Goal: Task Accomplishment & Management: Complete application form

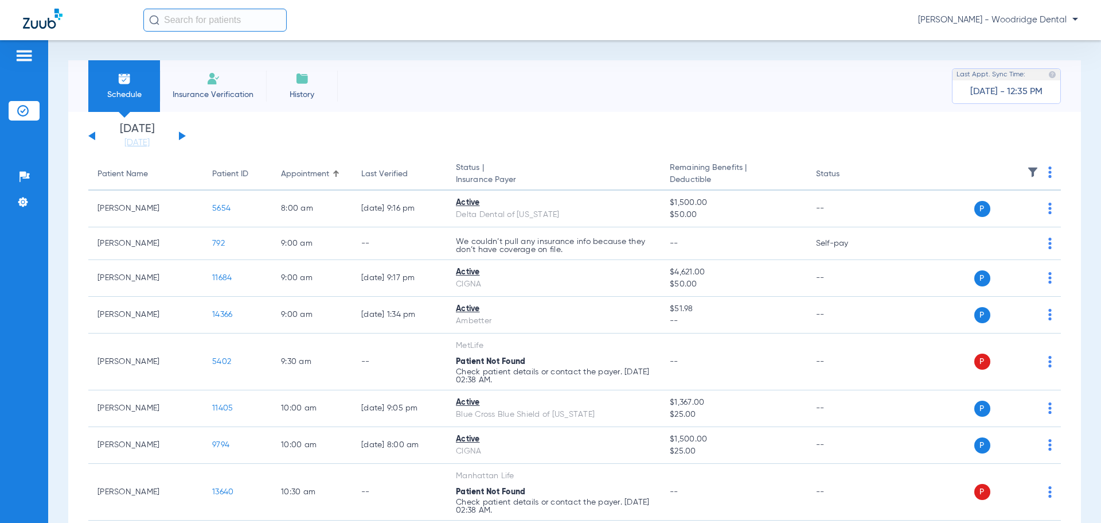
click at [180, 138] on button at bounding box center [182, 135] width 7 height 9
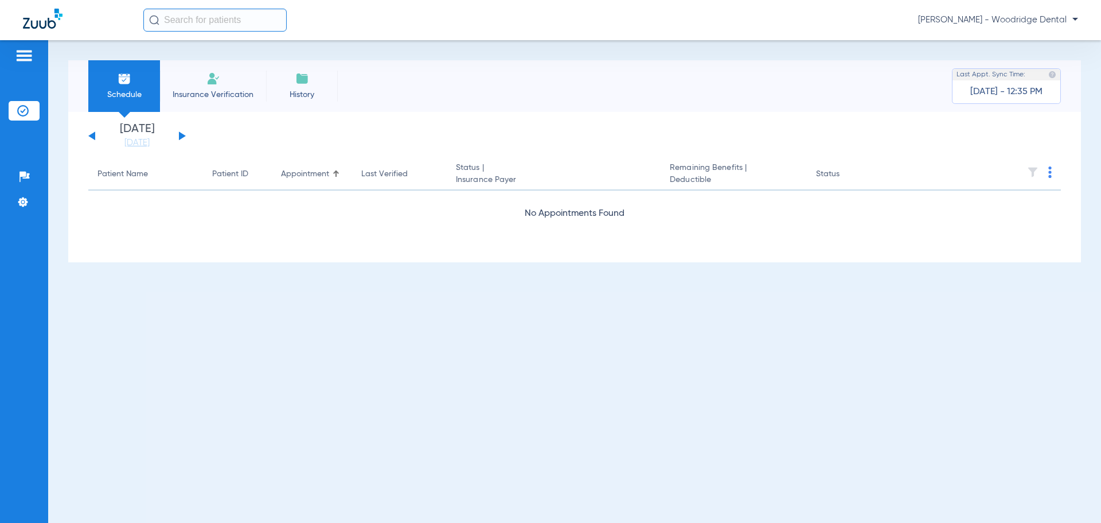
click at [180, 138] on button at bounding box center [182, 135] width 7 height 9
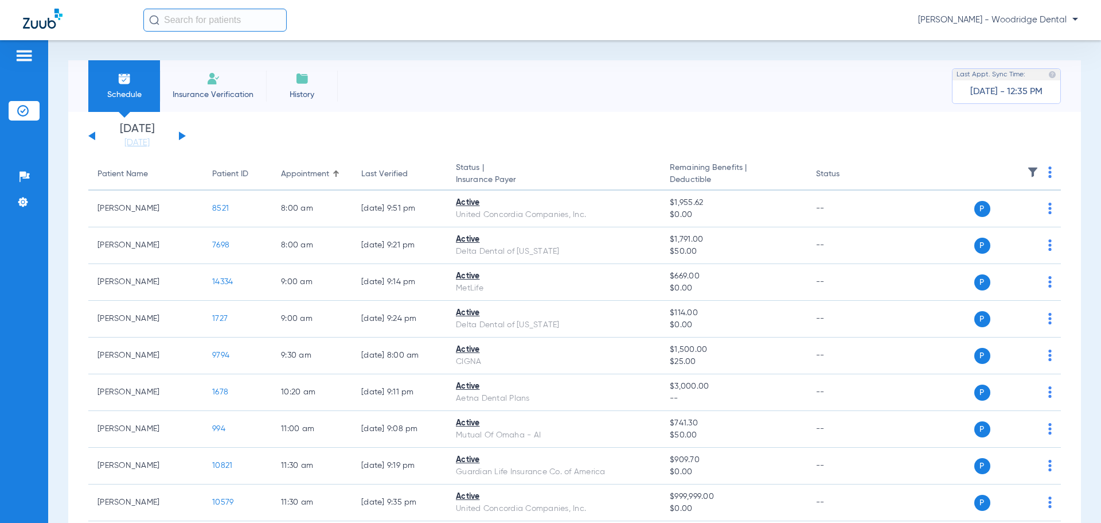
click at [95, 135] on button at bounding box center [91, 135] width 7 height 9
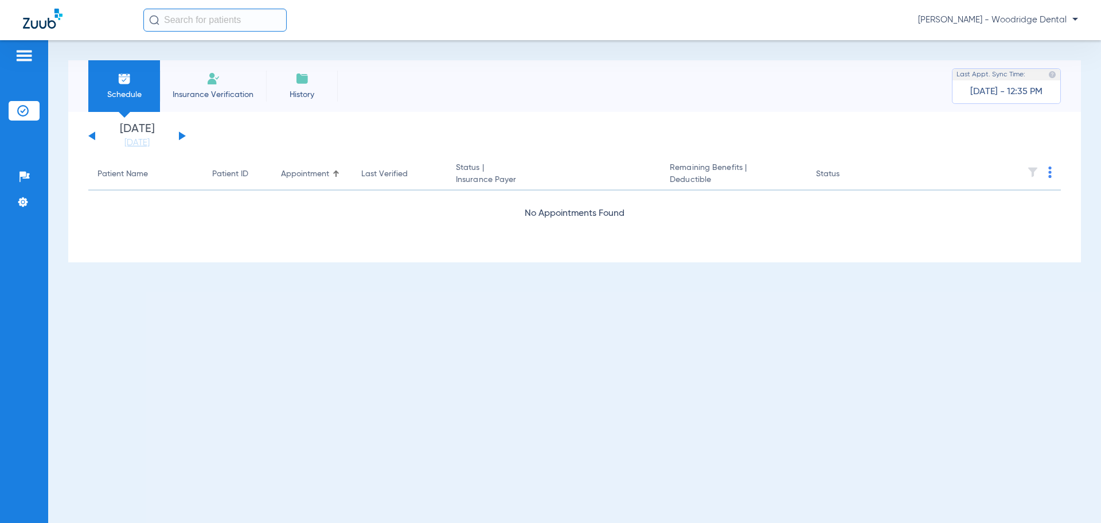
click at [95, 135] on button at bounding box center [91, 135] width 7 height 9
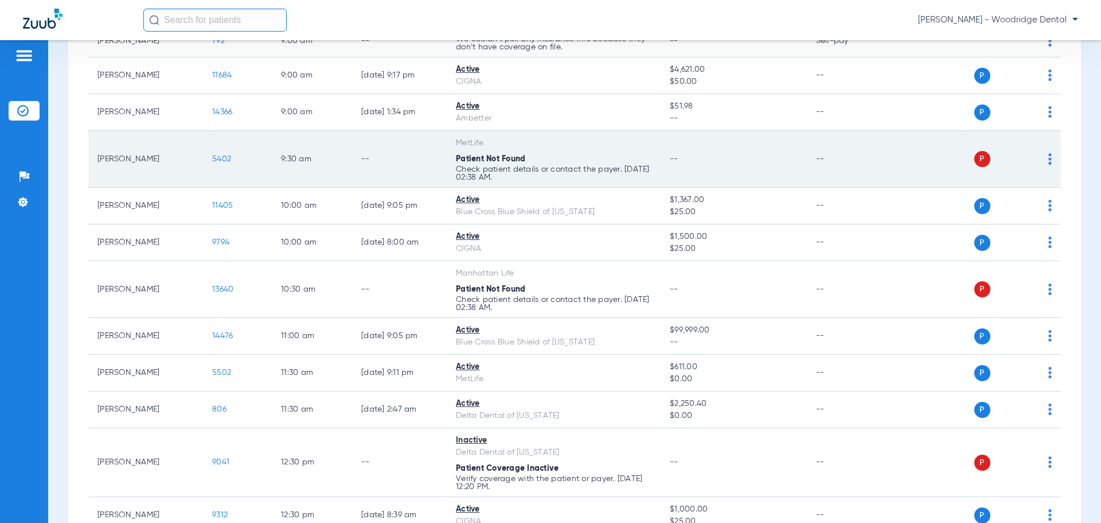
scroll to position [229, 0]
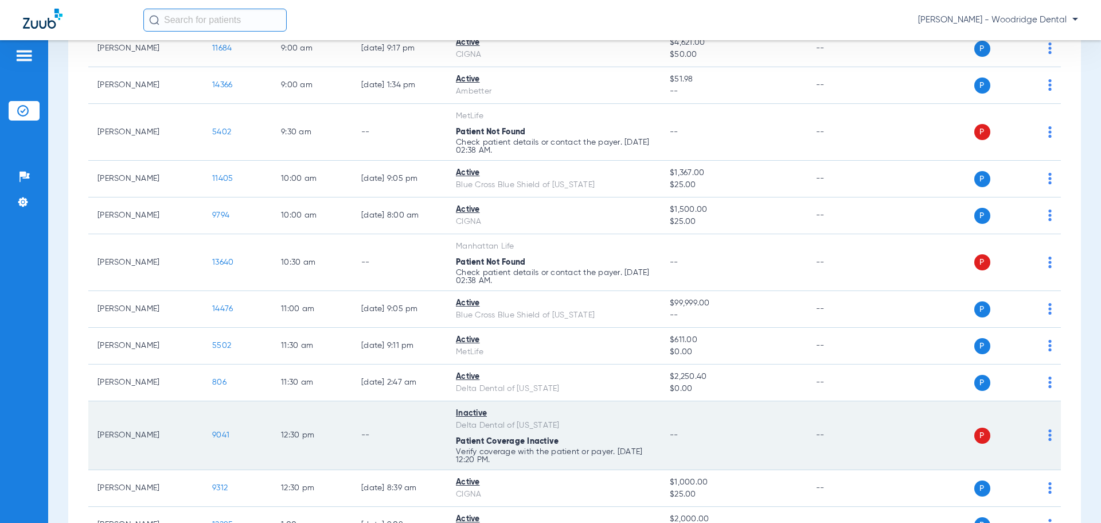
click at [220, 434] on span "9041" at bounding box center [220, 435] width 17 height 8
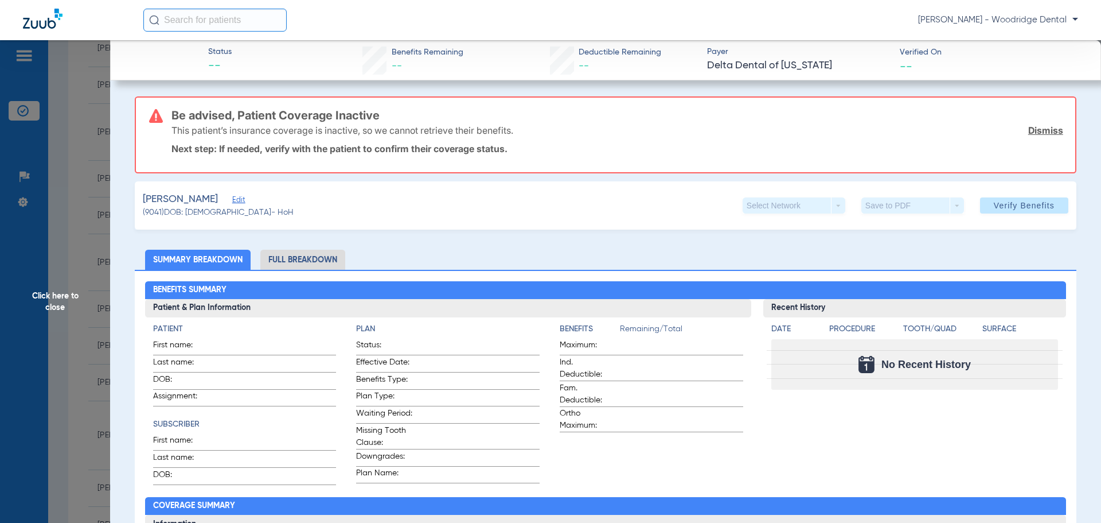
click at [232, 201] on span "Edit" at bounding box center [237, 201] width 10 height 11
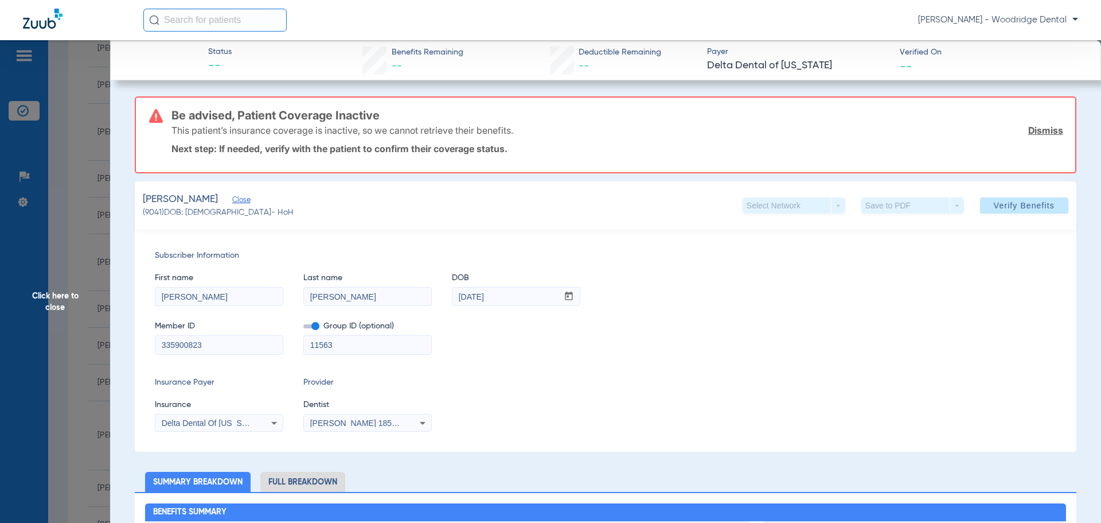
drag, startPoint x: 218, startPoint y: 344, endPoint x: 28, endPoint y: 344, distance: 190.5
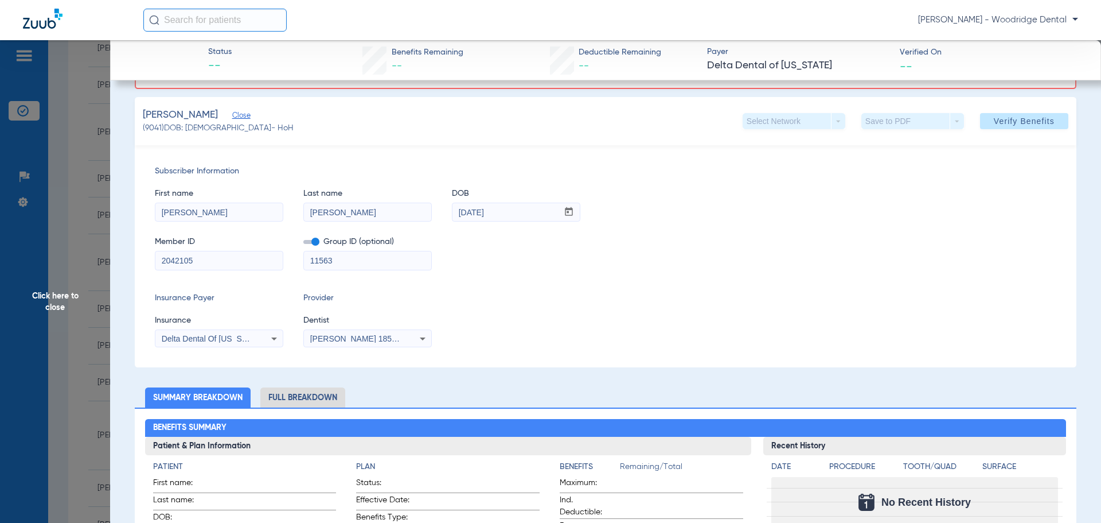
scroll to position [57, 0]
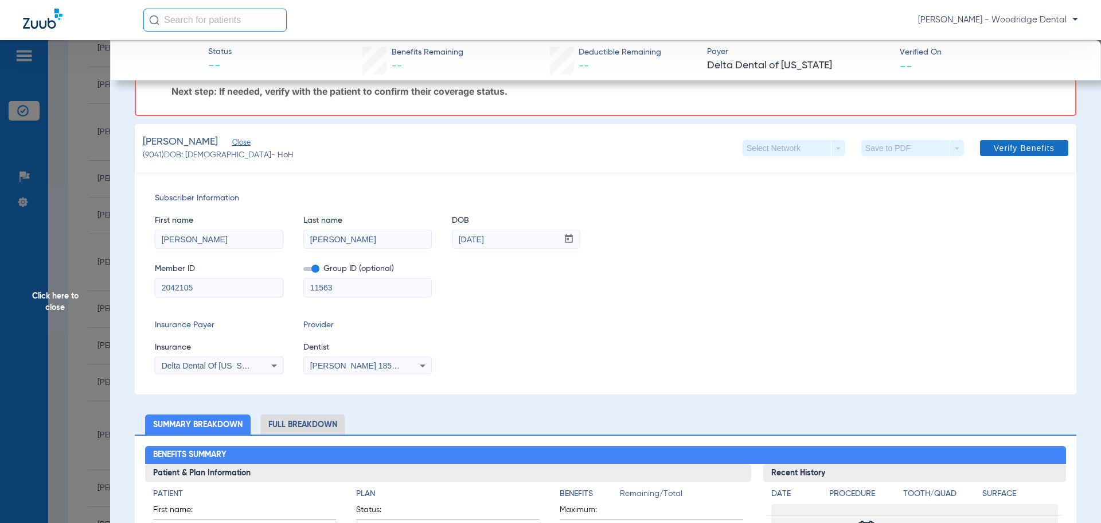
type input "2042105"
click at [1023, 152] on span "Verify Benefits" at bounding box center [1024, 147] width 61 height 9
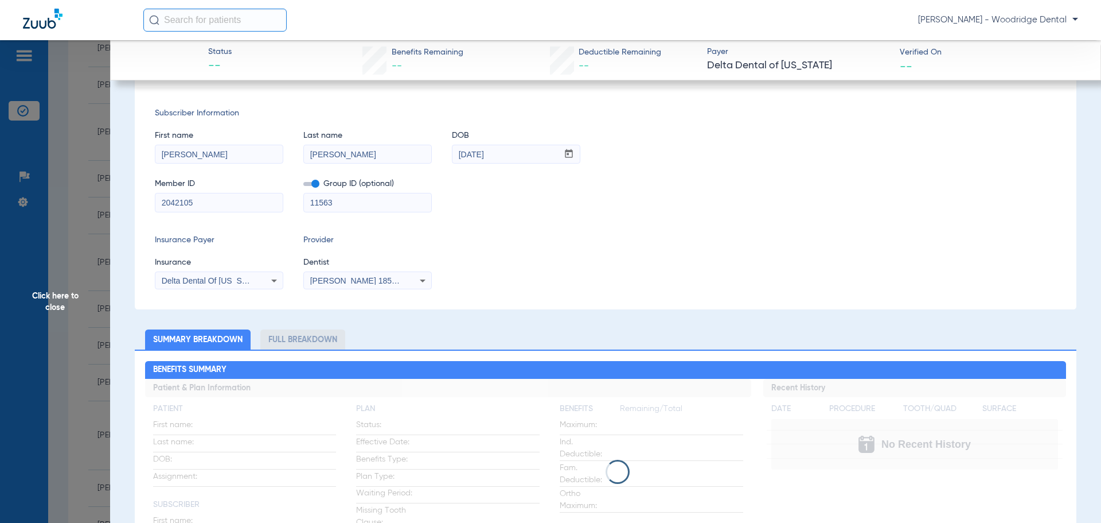
scroll to position [0, 0]
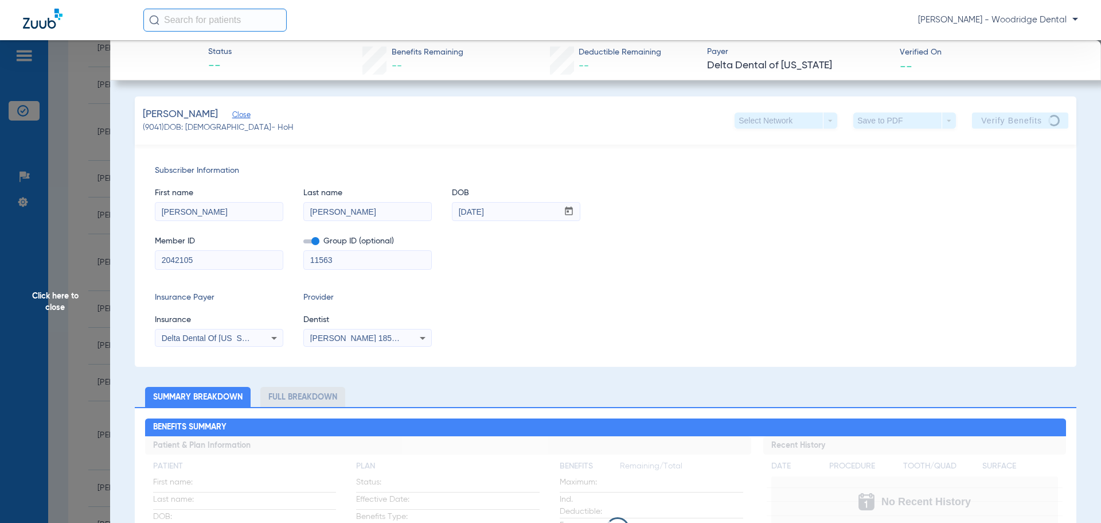
click at [220, 216] on input "[PERSON_NAME]" at bounding box center [218, 212] width 127 height 18
click at [211, 209] on input "[PERSON_NAME]" at bounding box center [218, 212] width 127 height 18
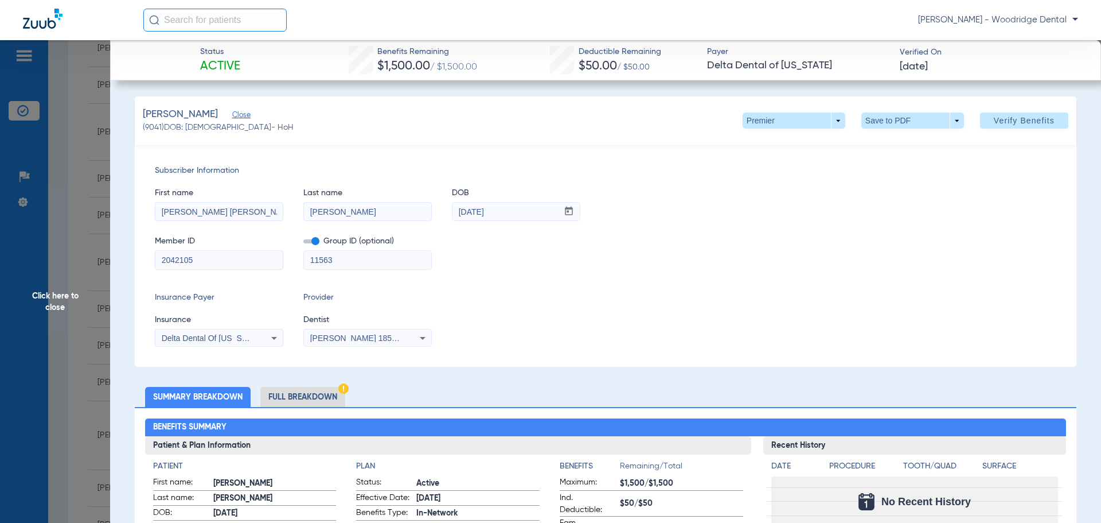
type input "[PERSON_NAME] [PERSON_NAME]"
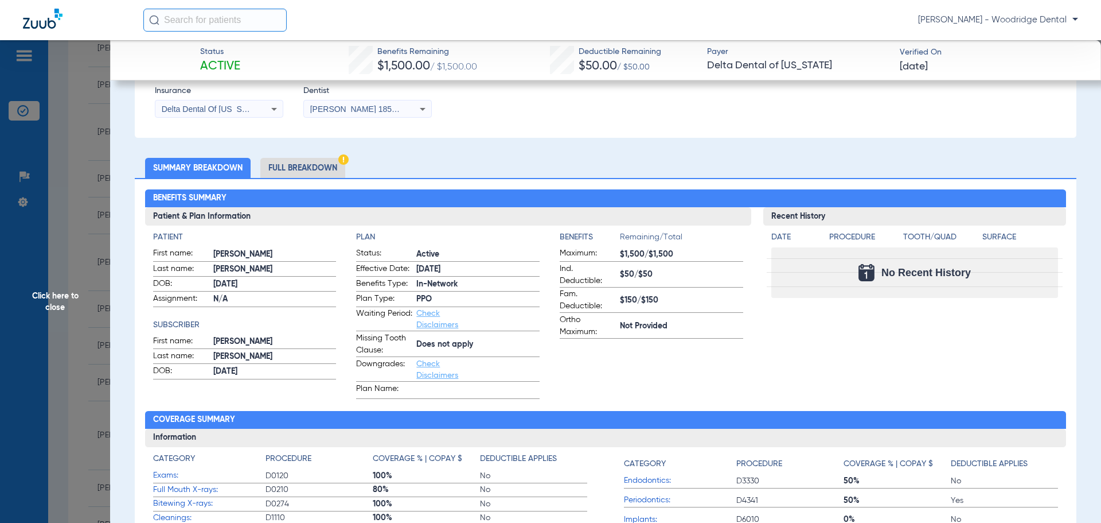
scroll to position [229, 0]
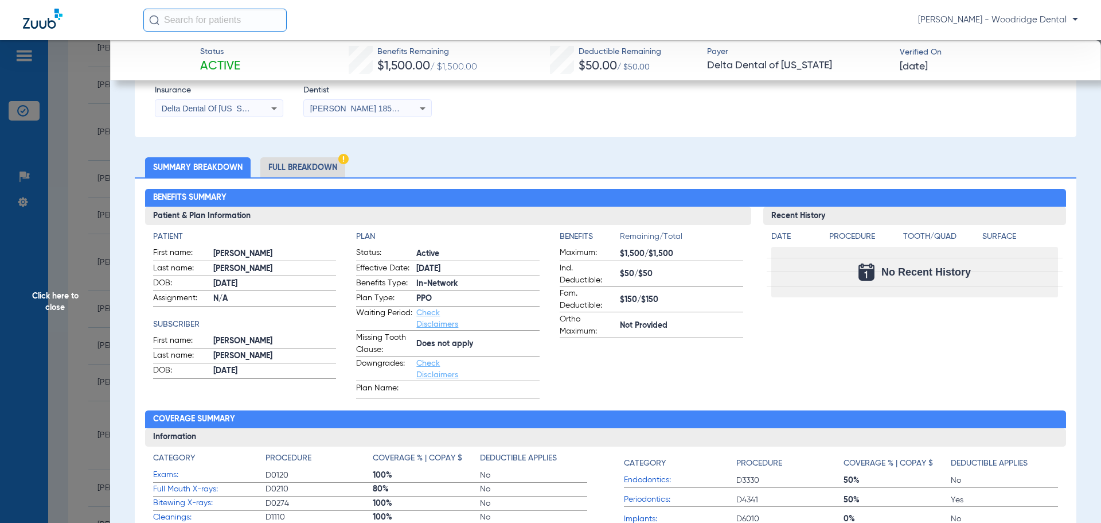
click at [298, 168] on li "Full Breakdown" at bounding box center [302, 167] width 85 height 20
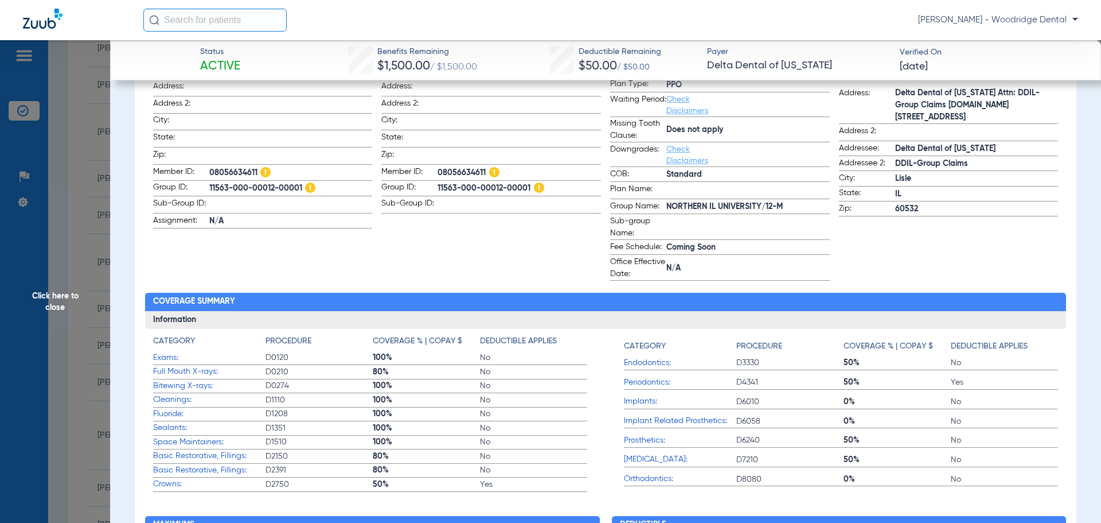
scroll to position [459, 0]
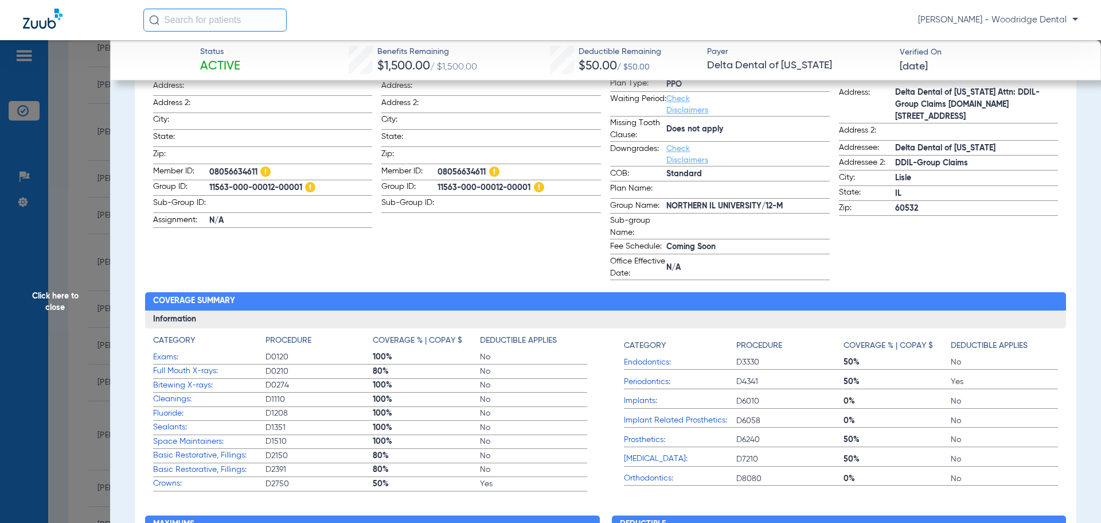
click at [227, 167] on span "08056634611" at bounding box center [290, 172] width 163 height 14
copy span "08056634611"
click at [246, 181] on span "11563-000-00012-00001" at bounding box center [290, 188] width 163 height 14
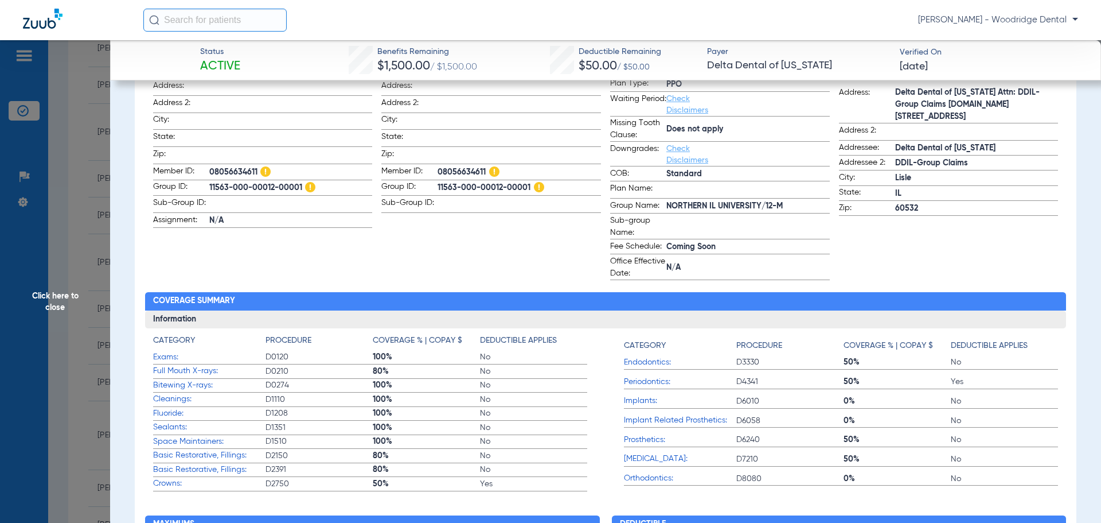
click at [246, 181] on span "11563-000-00012-00001" at bounding box center [290, 188] width 163 height 14
copy span "11563-000-00012-00001"
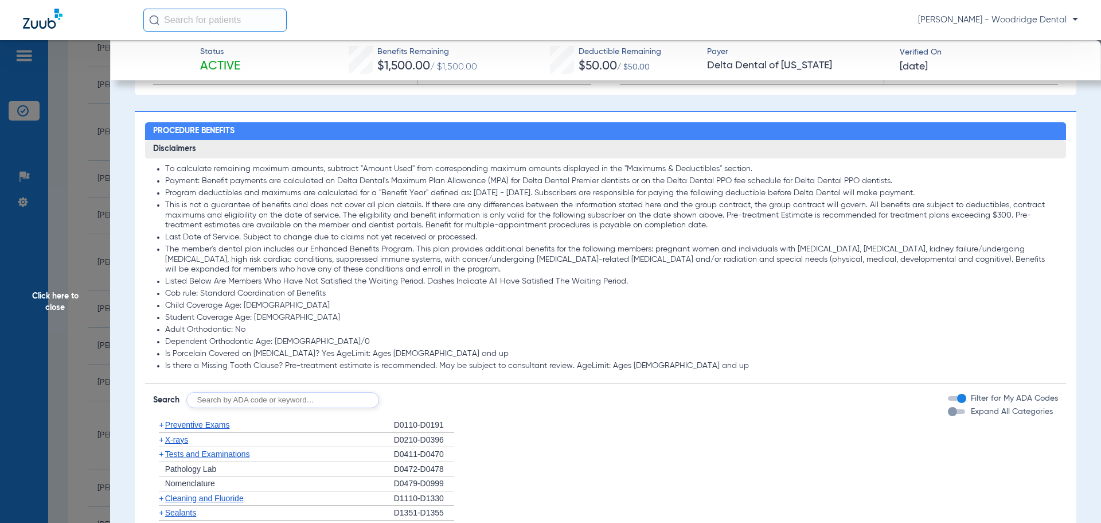
scroll to position [975, 0]
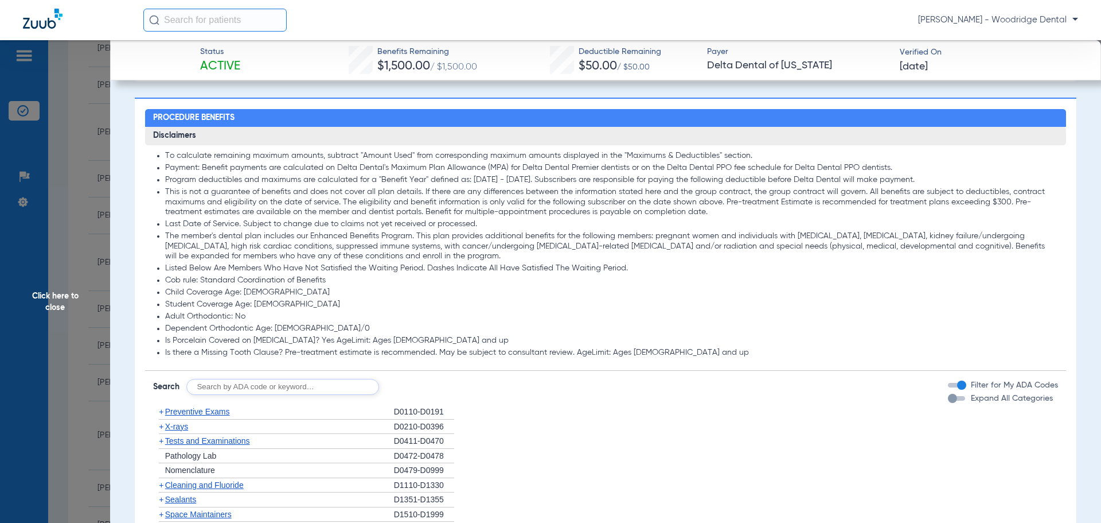
click at [334, 386] on input "text" at bounding box center [282, 387] width 193 height 16
type input "2991, 7953, 8090, 9944"
click button "Search" at bounding box center [421, 387] width 45 height 16
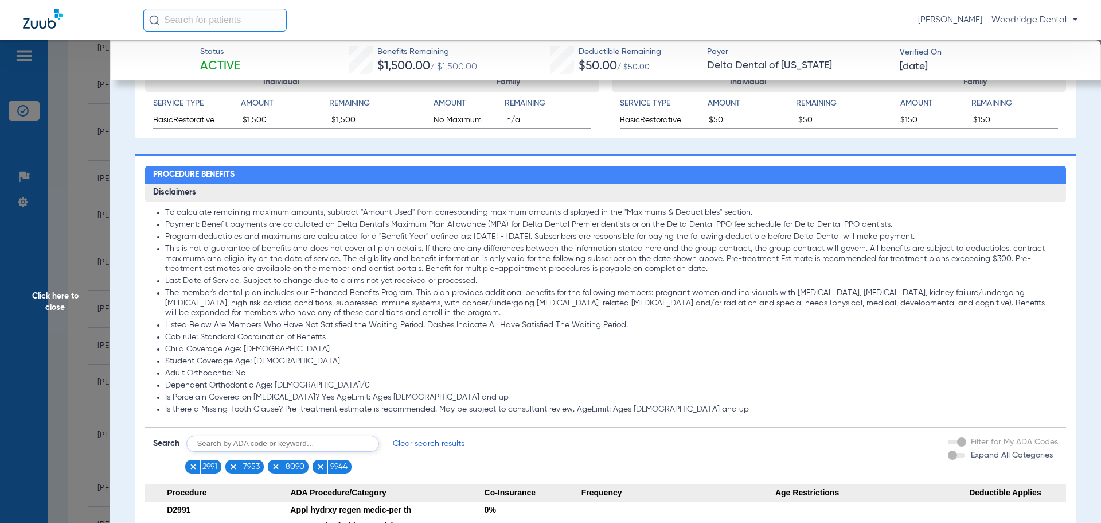
scroll to position [918, 0]
click at [130, 64] on div "Status Active Benefits Remaining $1,500.00 / $1,500.00 Deductible Remaining $50…" at bounding box center [605, 60] width 991 height 40
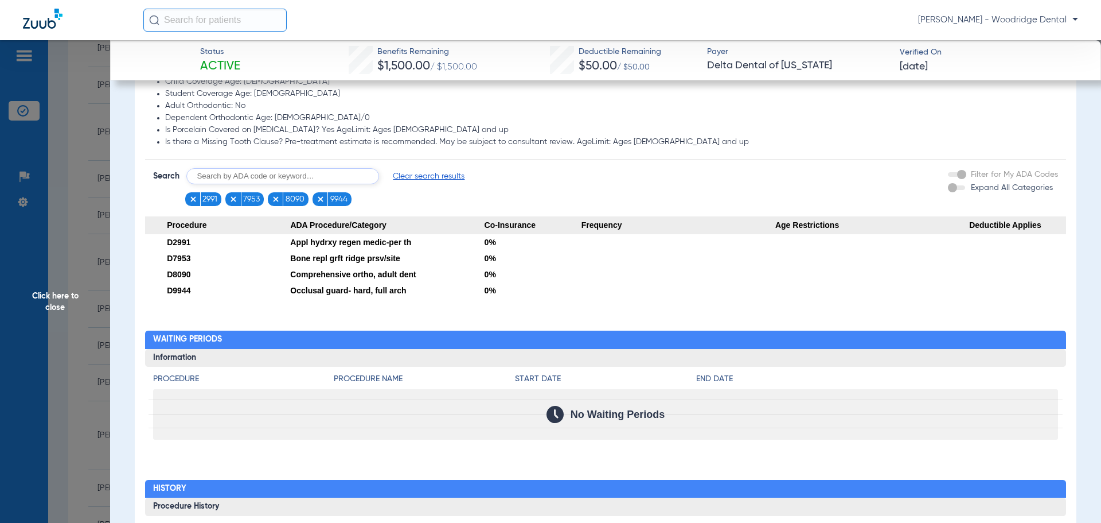
scroll to position [1061, 0]
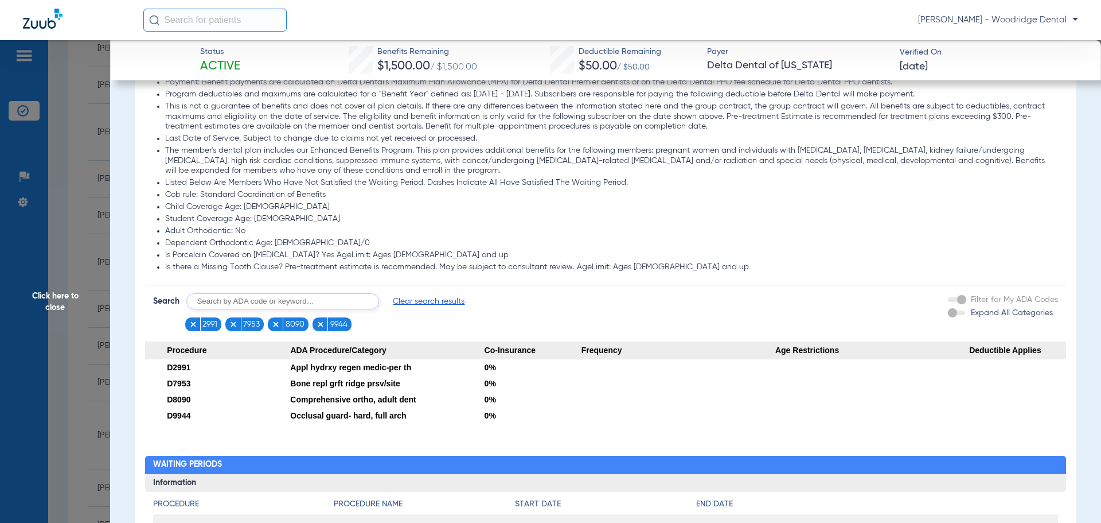
click at [414, 305] on span "Clear search results" at bounding box center [429, 300] width 72 height 11
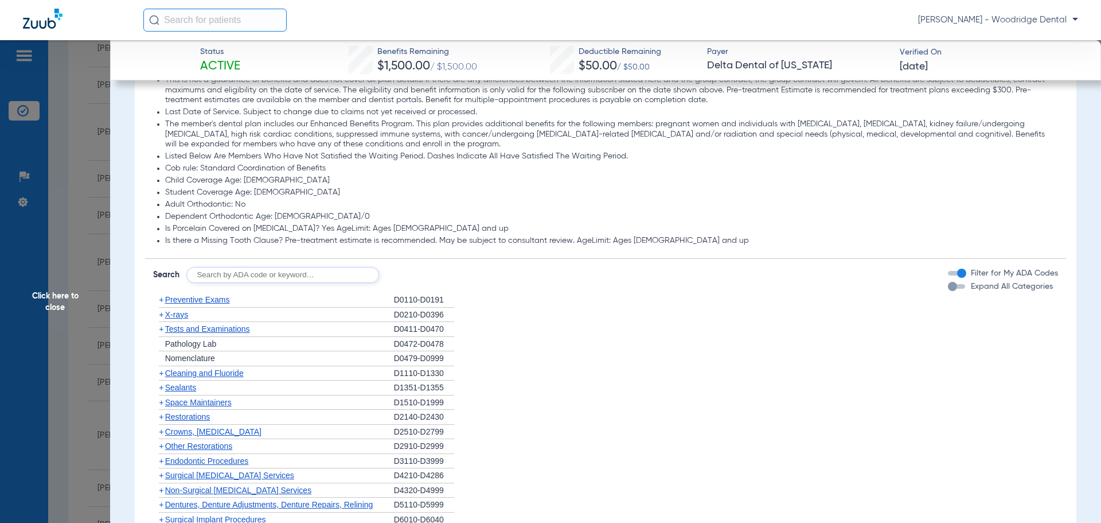
scroll to position [1175, 0]
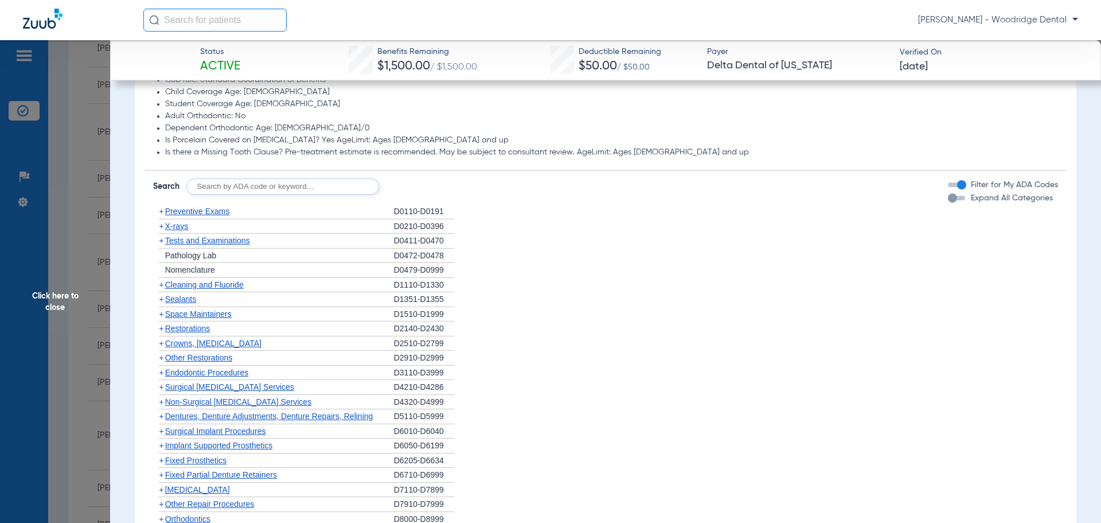
click at [161, 285] on span "+" at bounding box center [161, 284] width 5 height 9
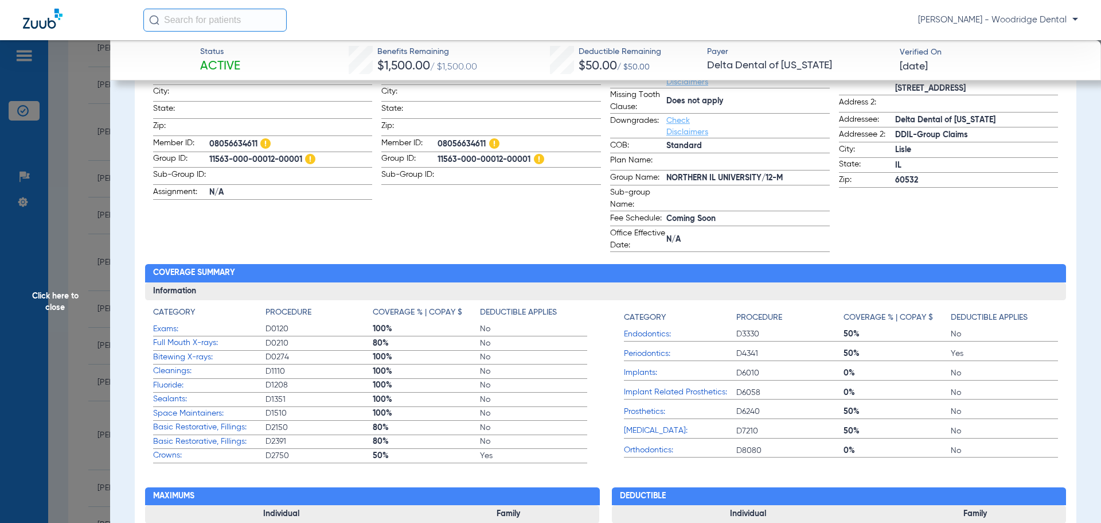
scroll to position [315, 0]
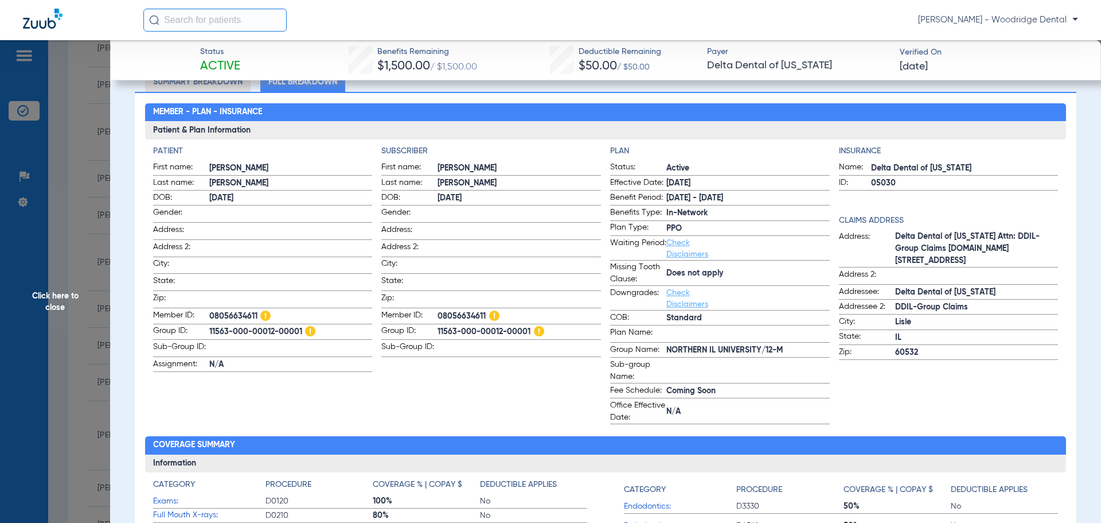
click at [59, 304] on span "Click here to close" at bounding box center [55, 301] width 110 height 523
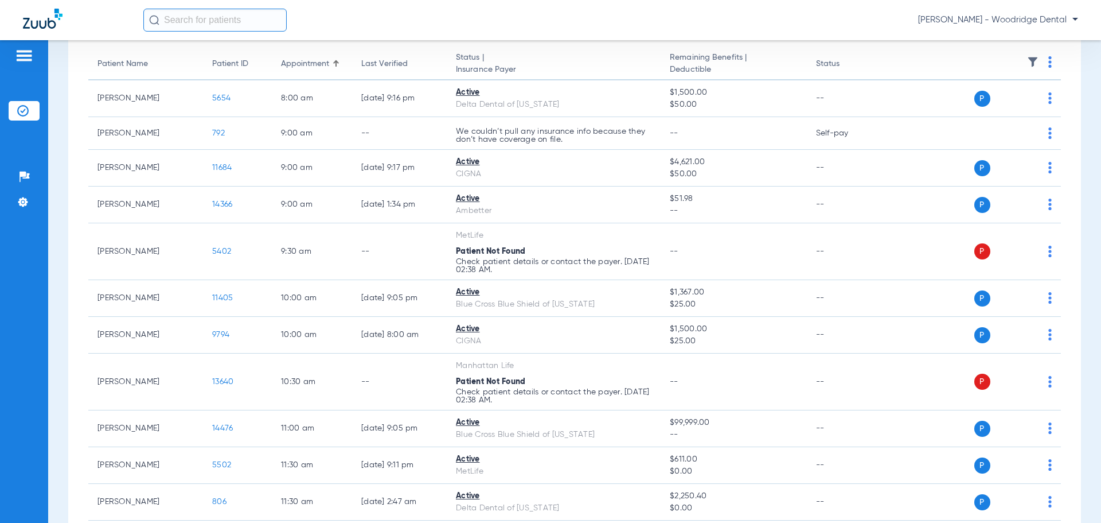
scroll to position [0, 0]
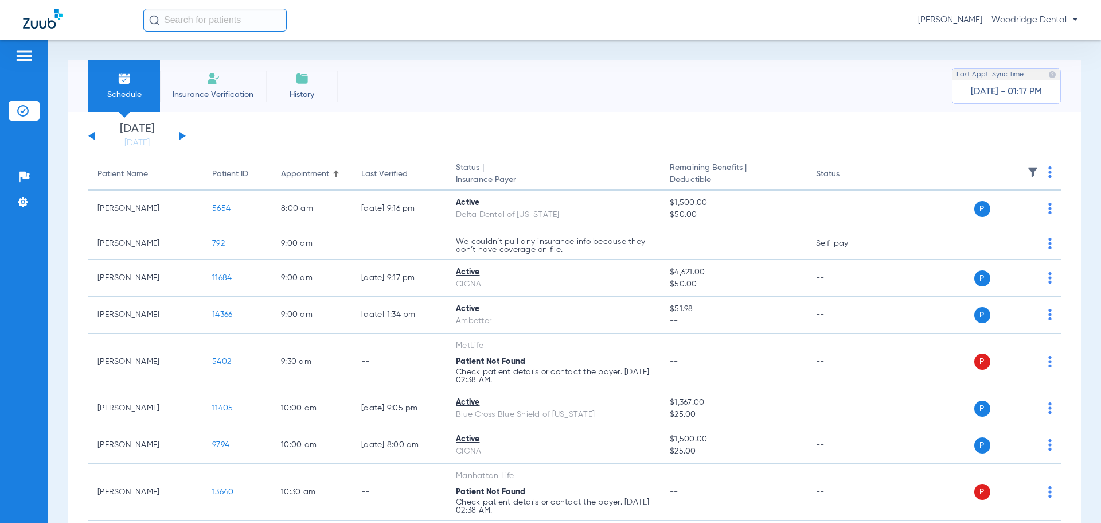
click at [212, 81] on img at bounding box center [214, 79] width 14 height 14
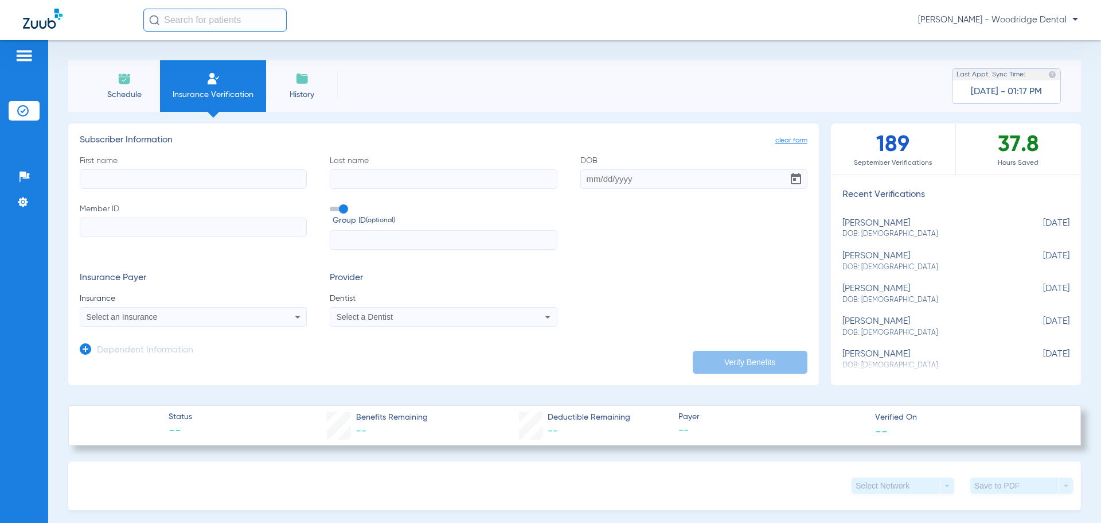
click at [184, 181] on input "First name" at bounding box center [193, 179] width 227 height 20
type input "[PERSON_NAME]"
type input "[DATE]"
click at [373, 240] on input "text" at bounding box center [443, 240] width 227 height 20
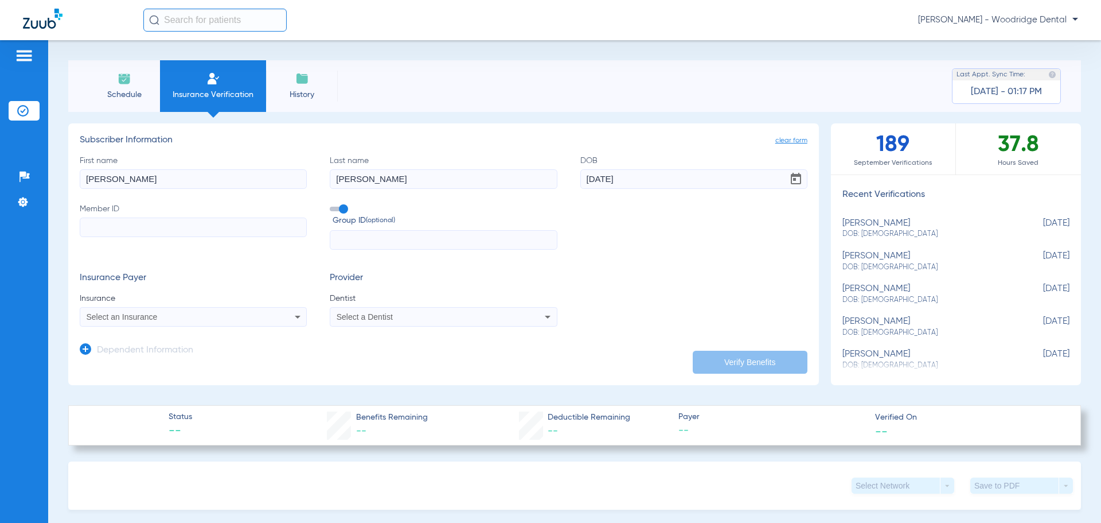
click at [227, 225] on input "Member ID" at bounding box center [193, 227] width 227 height 20
type input "11571"
click at [200, 321] on div "Select an Insurance" at bounding box center [173, 317] width 172 height 8
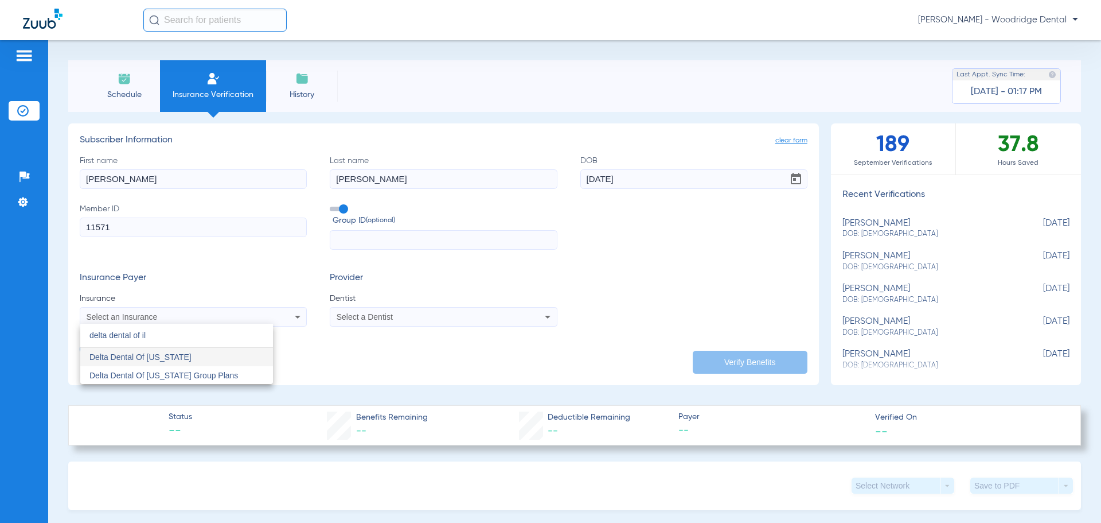
type input "delta dental of il"
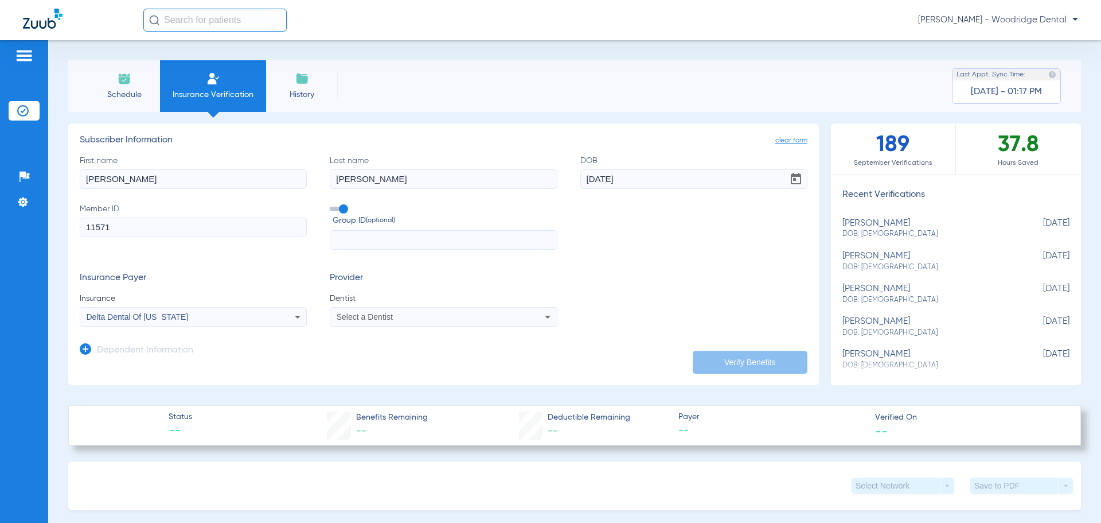
click at [364, 318] on span "Select a Dentist" at bounding box center [365, 316] width 56 height 9
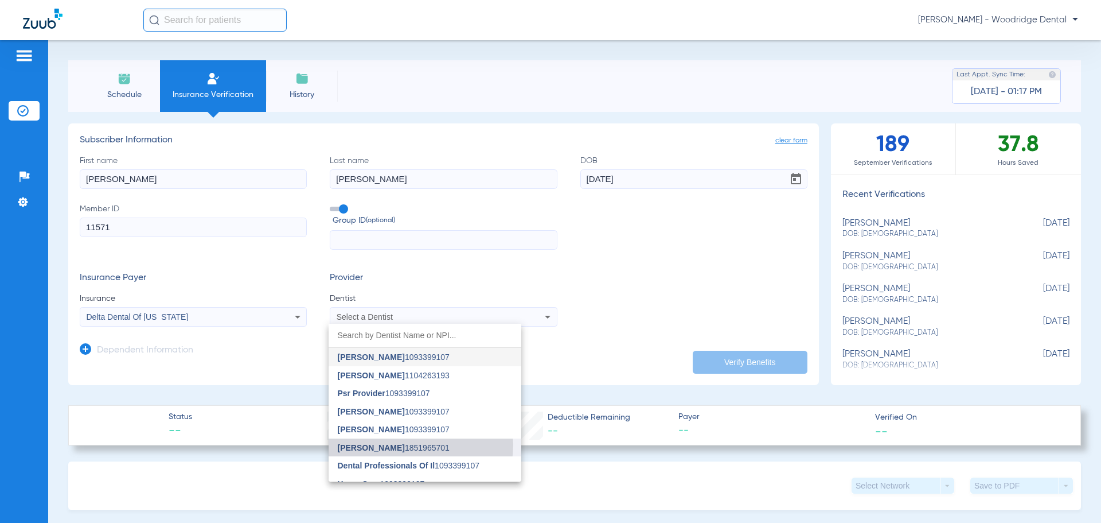
click at [415, 445] on span "[PERSON_NAME] 1851965701" at bounding box center [394, 447] width 112 height 8
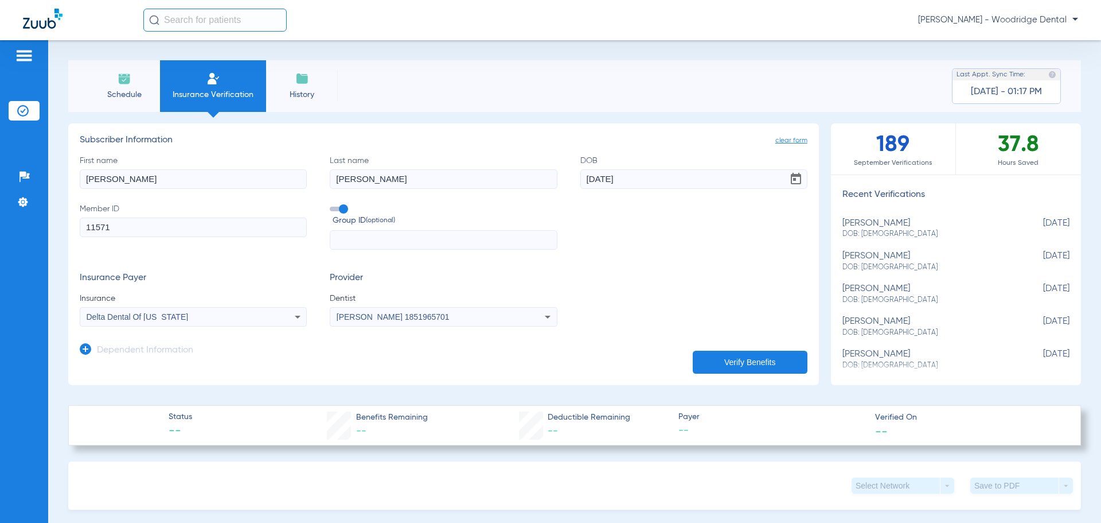
click at [709, 370] on button "Verify Benefits" at bounding box center [750, 362] width 115 height 23
click at [404, 242] on input "text" at bounding box center [443, 240] width 227 height 20
drag, startPoint x: 37, startPoint y: 225, endPoint x: 31, endPoint y: 227, distance: 6.4
click at [31, 227] on div "Patients Insurance Verification Setup Help Center Settings Schedule Insurance V…" at bounding box center [550, 301] width 1101 height 523
click at [363, 242] on input "text" at bounding box center [443, 240] width 227 height 20
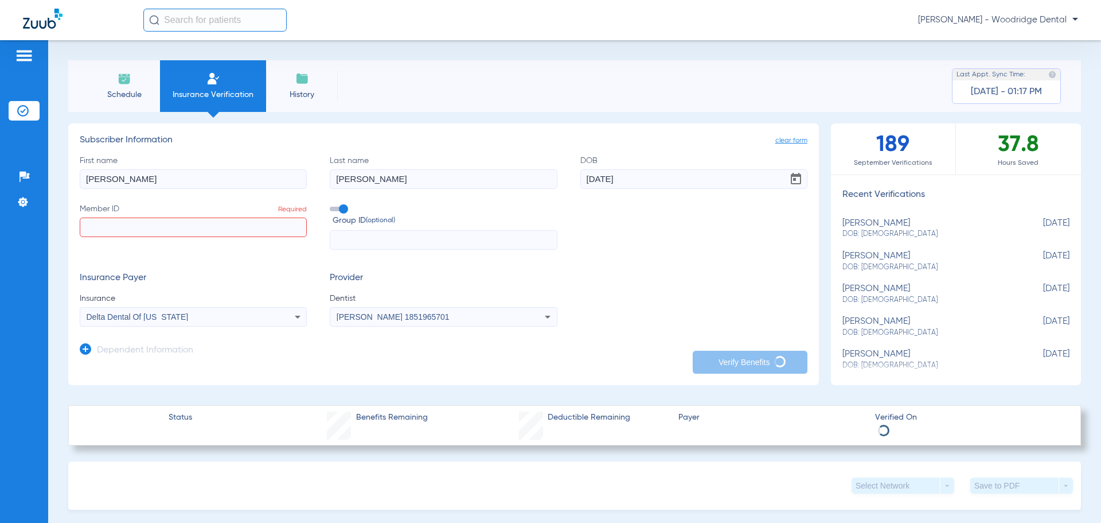
type input "11571"
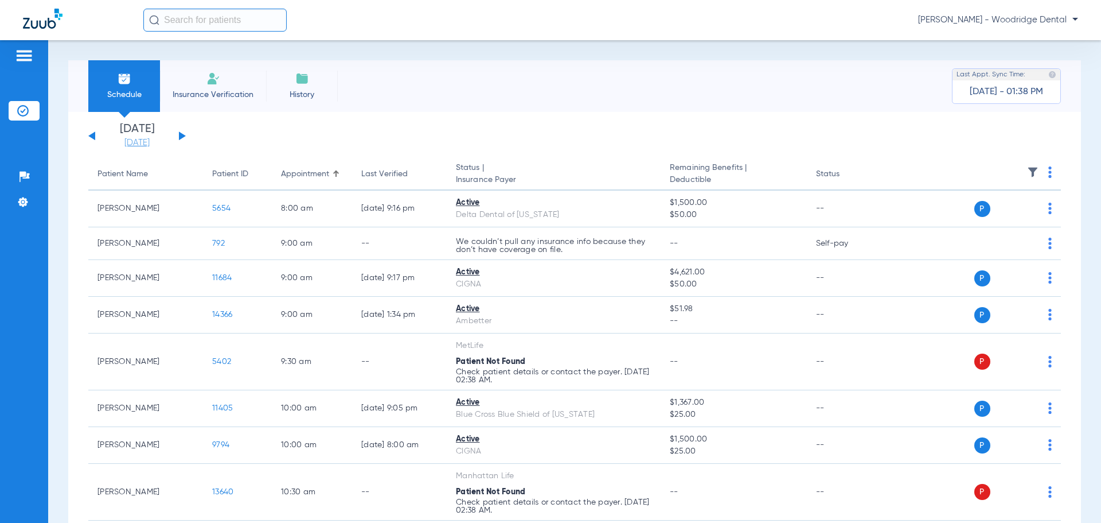
click at [132, 145] on link "[DATE]" at bounding box center [137, 142] width 69 height 11
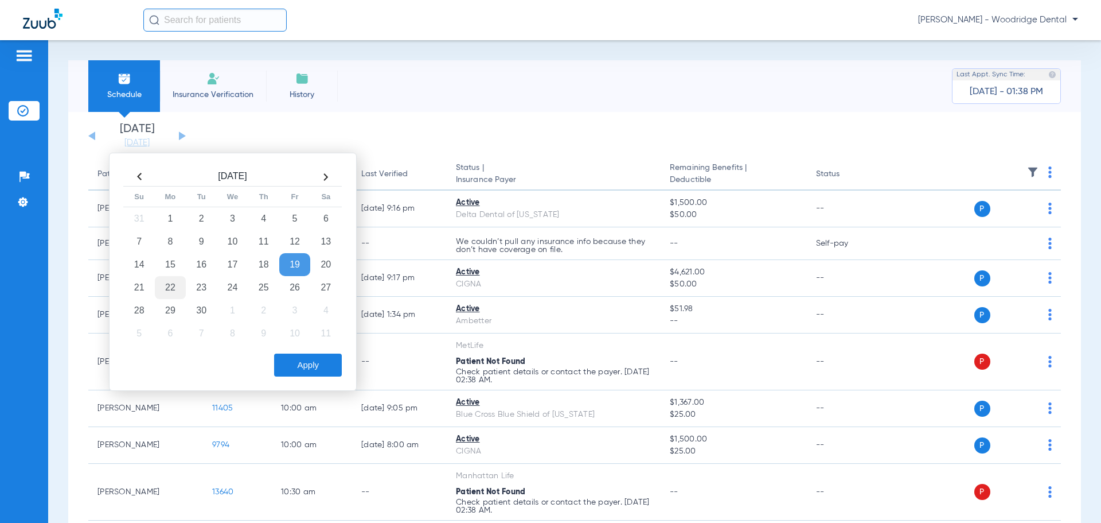
click at [163, 285] on td "22" at bounding box center [170, 287] width 31 height 23
click at [305, 359] on button "Apply" at bounding box center [308, 364] width 68 height 23
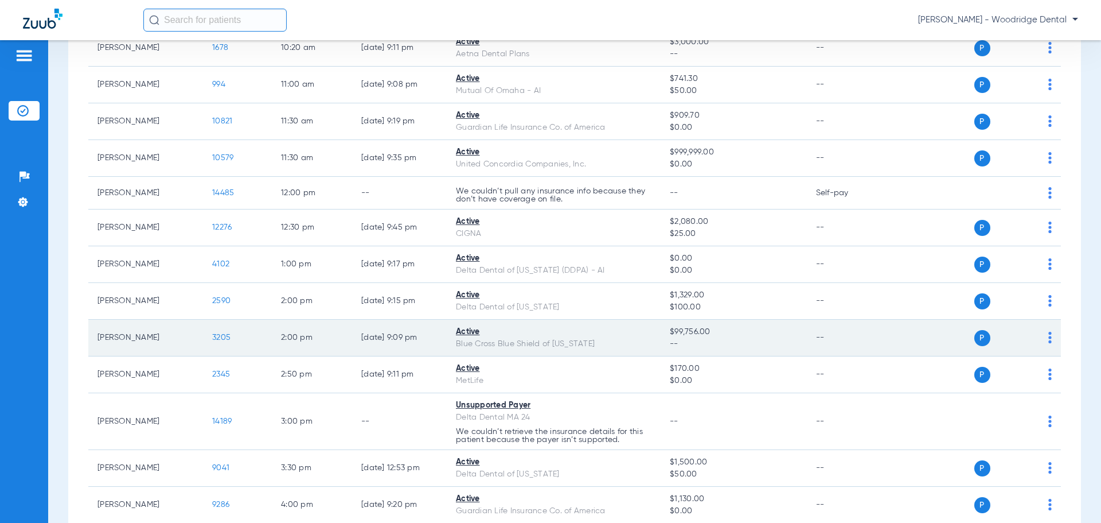
scroll to position [487, 0]
